Goal: Information Seeking & Learning: Learn about a topic

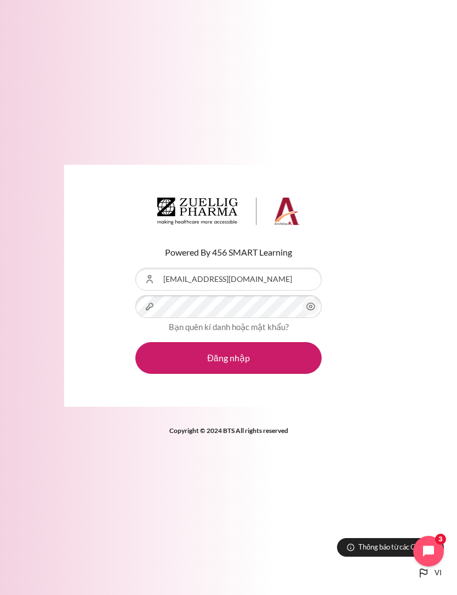
click at [290, 374] on button "Đăng nhập" at bounding box center [228, 358] width 186 height 32
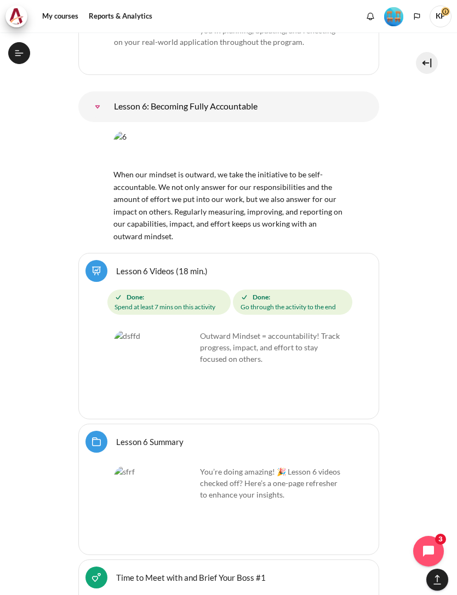
click at [170, 466] on img "Content" at bounding box center [155, 507] width 82 height 82
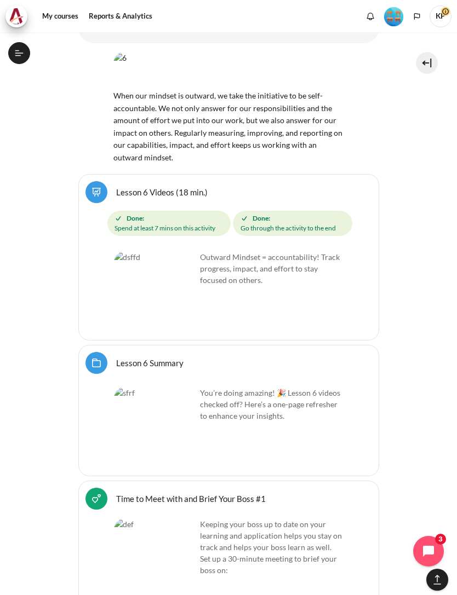
click at [118, 358] on link "Lesson 6 Summary Folder" at bounding box center [149, 363] width 67 height 10
click at [116, 358] on link "Lesson 6 Summary Folder" at bounding box center [149, 363] width 67 height 10
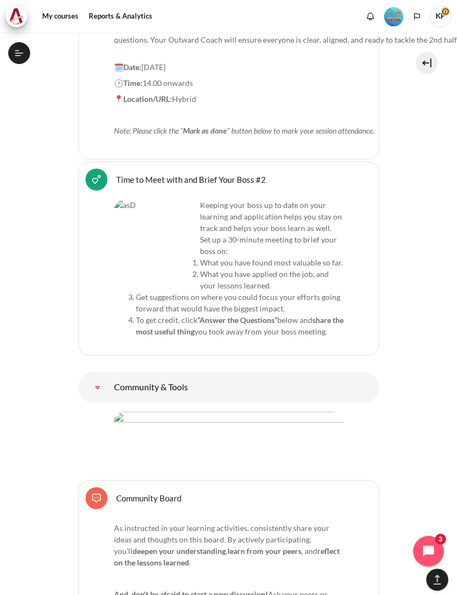
scroll to position [13458, 0]
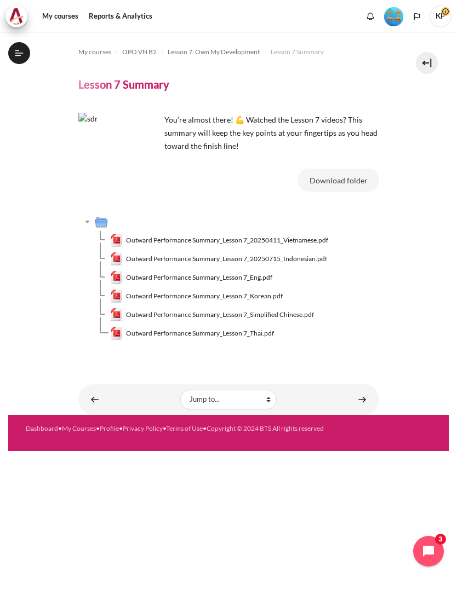
scroll to position [612, 0]
click at [148, 234] on link "Outward Performance Summary_Lesson 7_20250411_Vietnamese.pdf" at bounding box center [219, 240] width 219 height 13
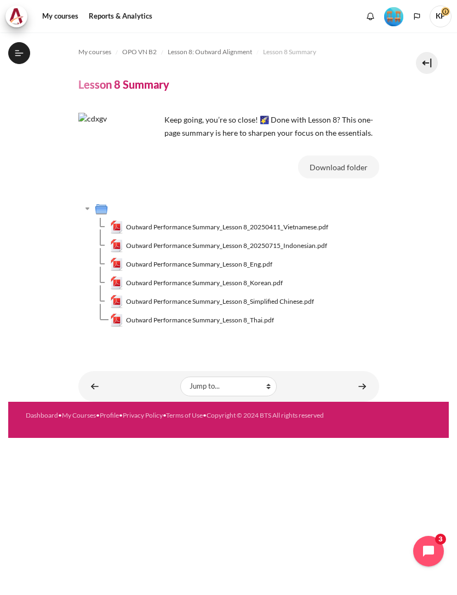
scroll to position [696, 0]
click at [242, 222] on span "Outward Performance Summary_Lesson 8_20250411_Vietnamese.pdf" at bounding box center [227, 227] width 202 height 10
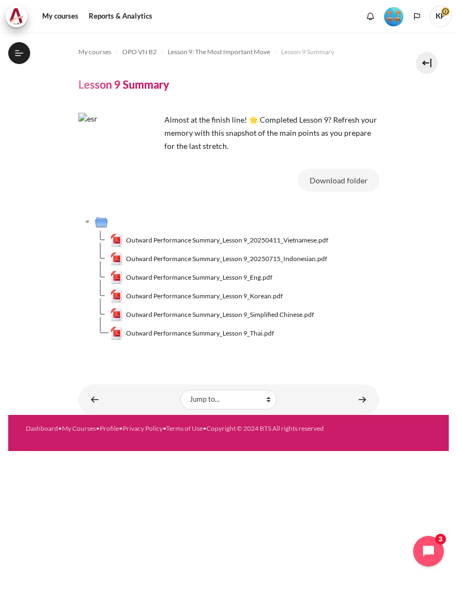
scroll to position [795, 0]
click at [257, 235] on span "Outward Performance Summary_Lesson 9_20250411_Vietnamese.pdf" at bounding box center [227, 240] width 202 height 10
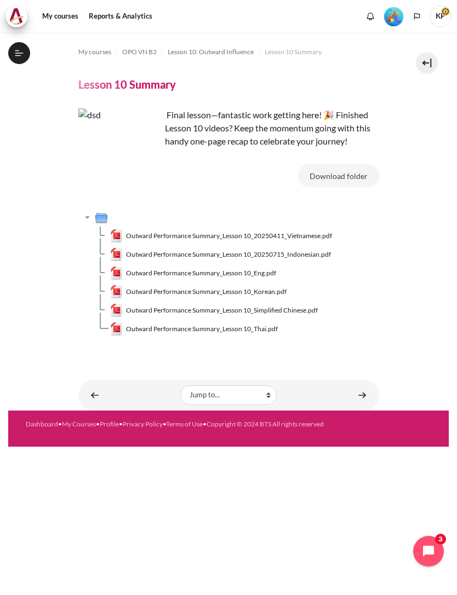
scroll to position [907, 0]
click at [124, 229] on link "Outward Performance Summary_Lesson 10_20250411_Vietnamese.pdf" at bounding box center [221, 235] width 222 height 13
